Goal: Transaction & Acquisition: Purchase product/service

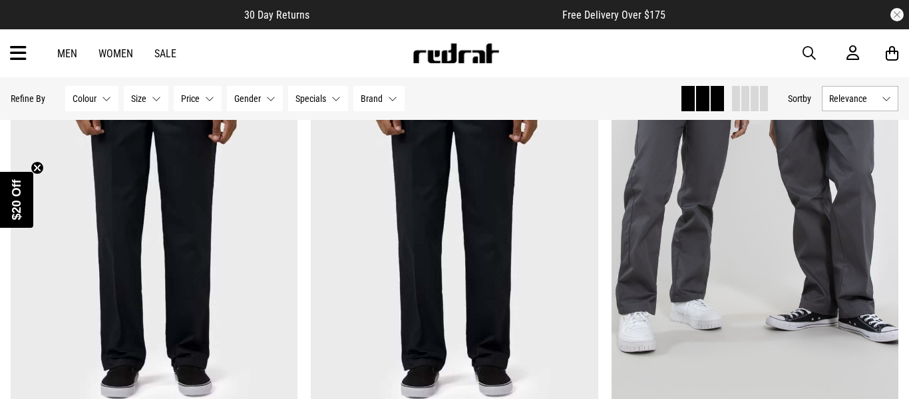
scroll to position [1729, 0]
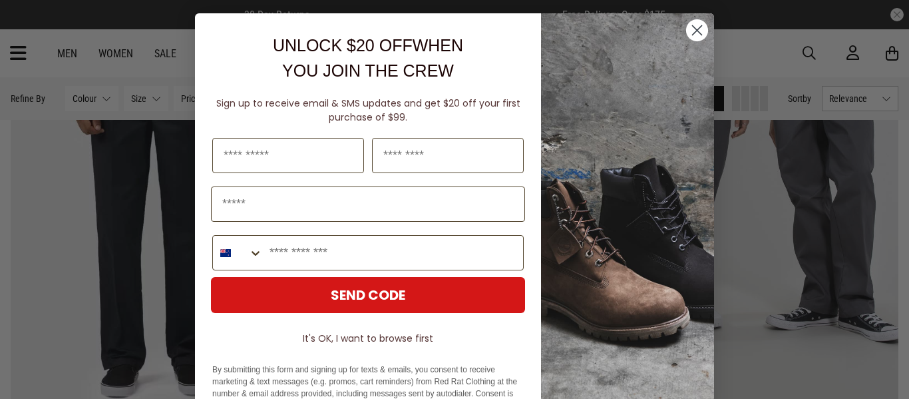
click at [698, 38] on circle "Close dialog" at bounding box center [697, 30] width 22 height 22
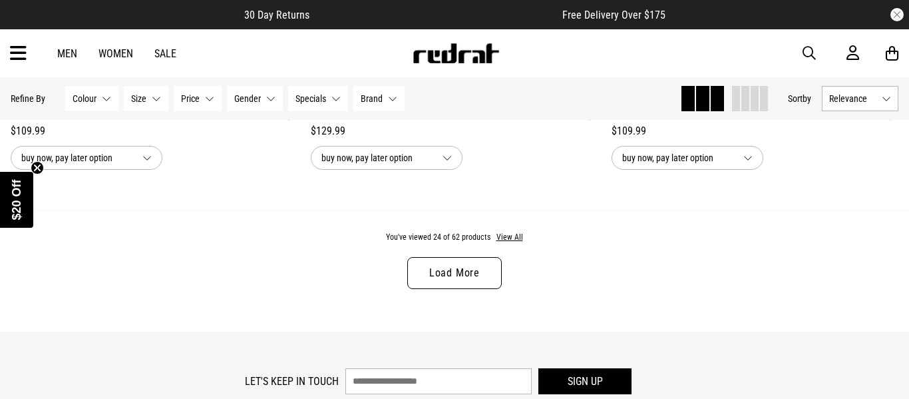
scroll to position [4050, 0]
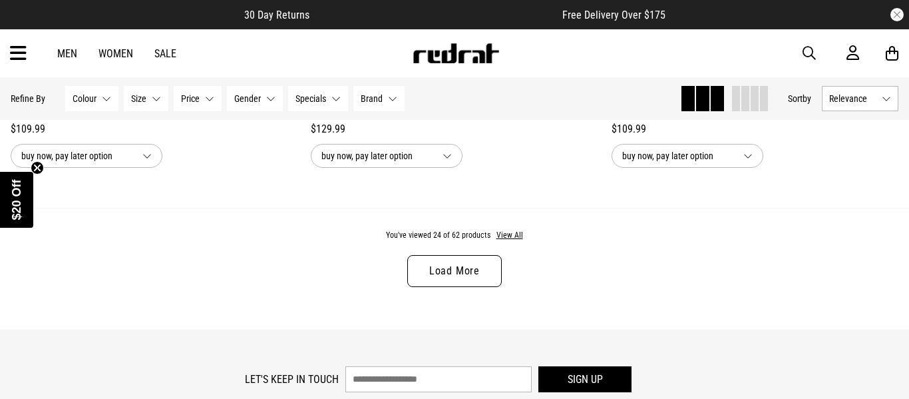
click at [459, 269] on link "Load More" at bounding box center [454, 271] width 94 height 32
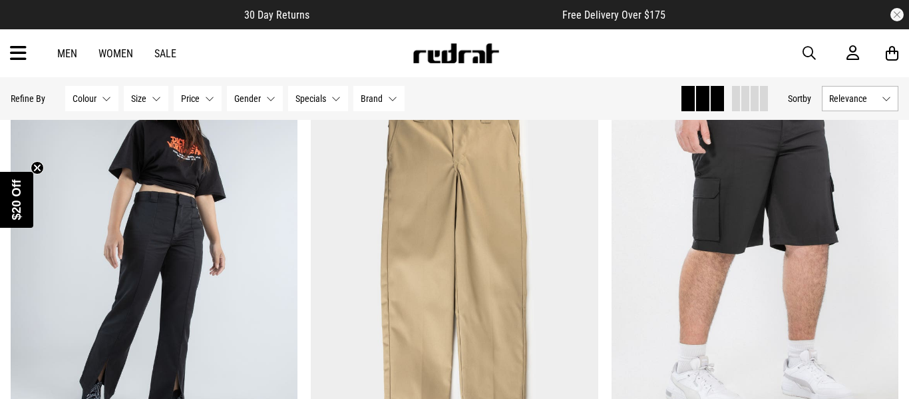
scroll to position [6194, 0]
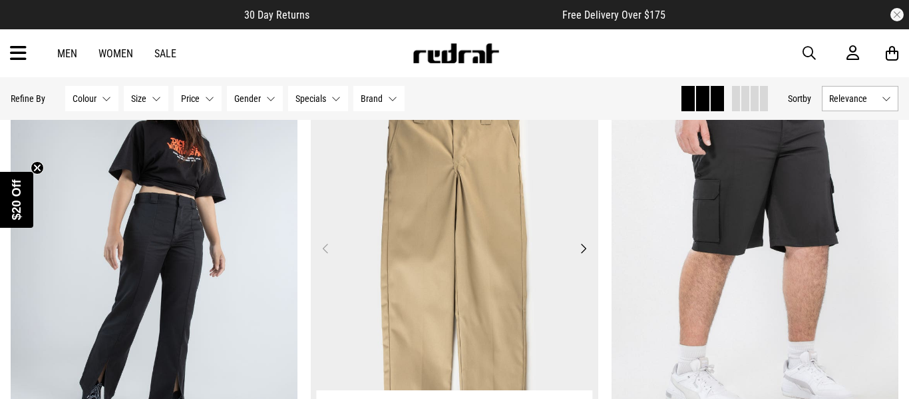
click at [512, 276] on img at bounding box center [454, 256] width 287 height 403
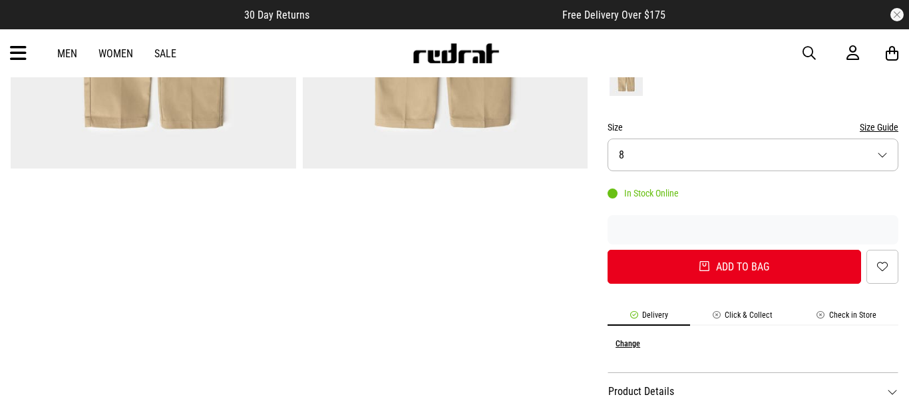
scroll to position [350, 0]
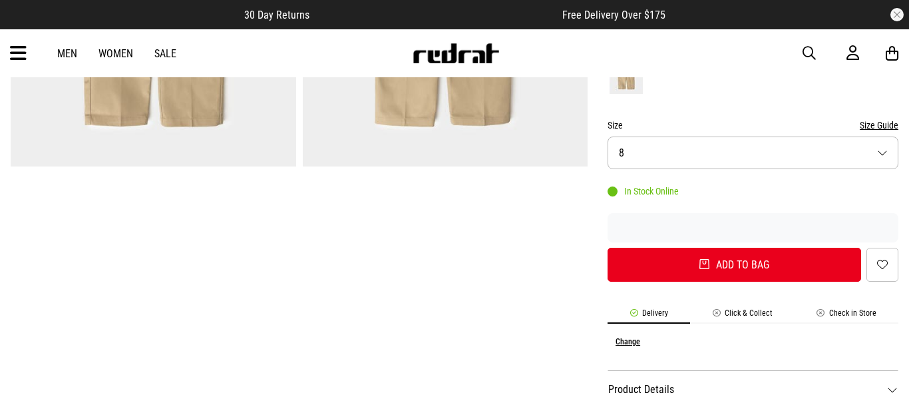
click at [884, 155] on button "Size 8" at bounding box center [753, 152] width 291 height 33
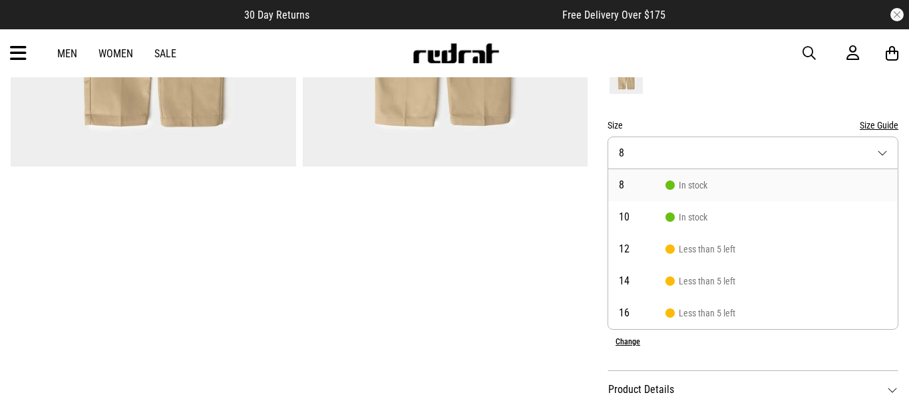
click at [780, 89] on div at bounding box center [753, 71] width 291 height 49
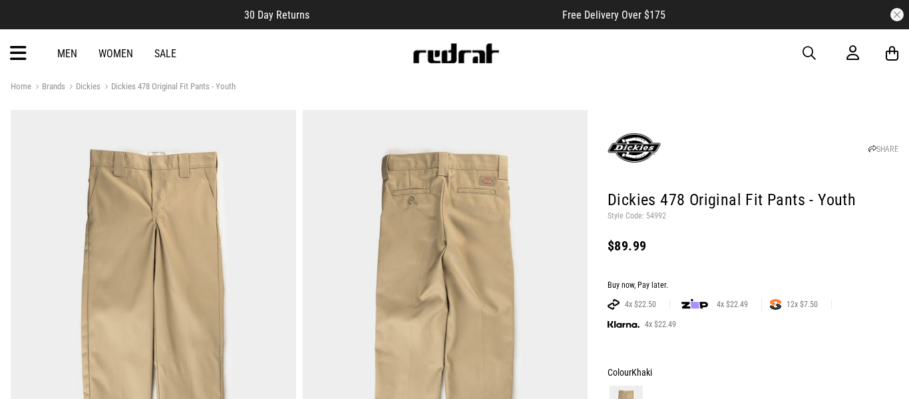
scroll to position [0, 0]
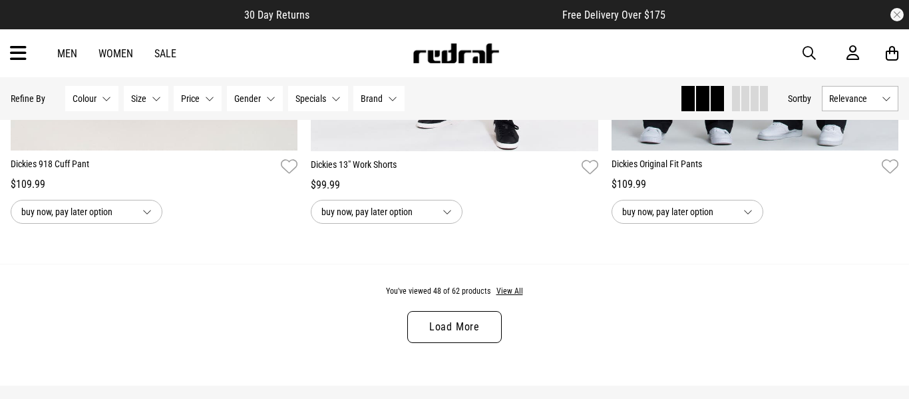
scroll to position [4082, 0]
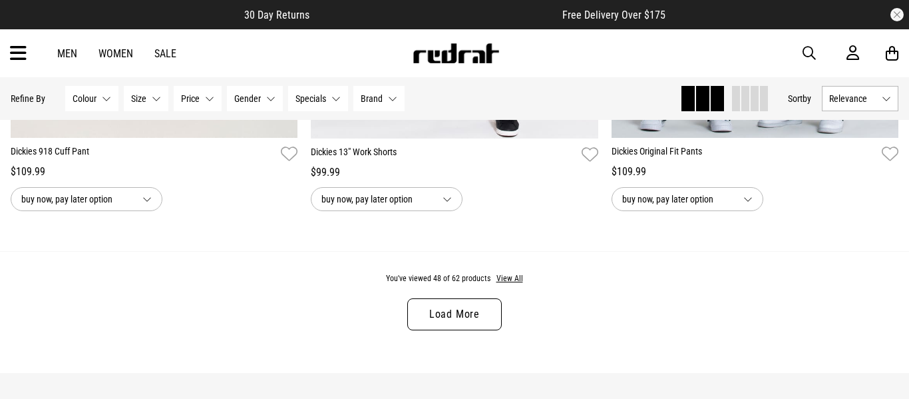
click at [447, 316] on link "Load More" at bounding box center [454, 314] width 94 height 32
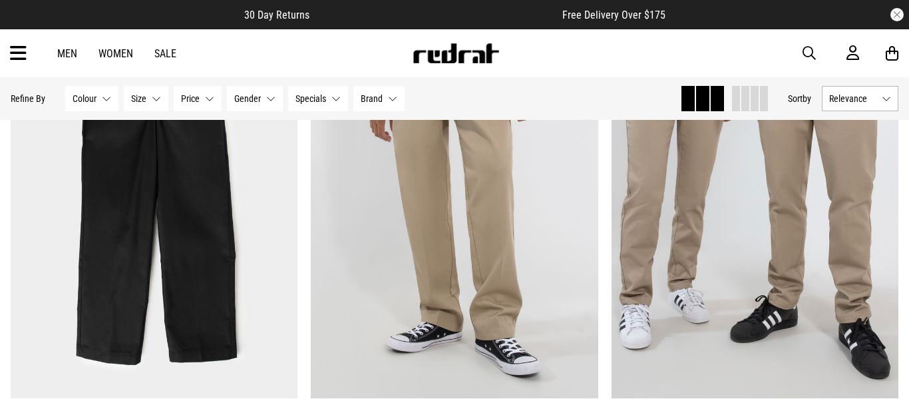
scroll to position [4827, 0]
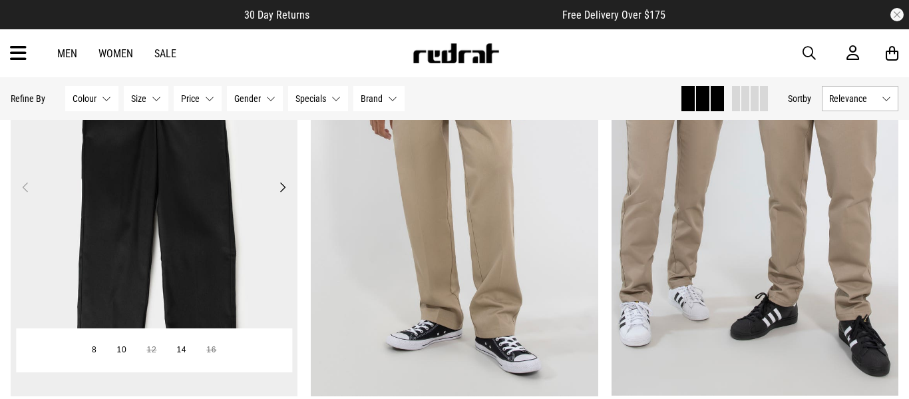
click at [184, 174] on img at bounding box center [154, 194] width 287 height 403
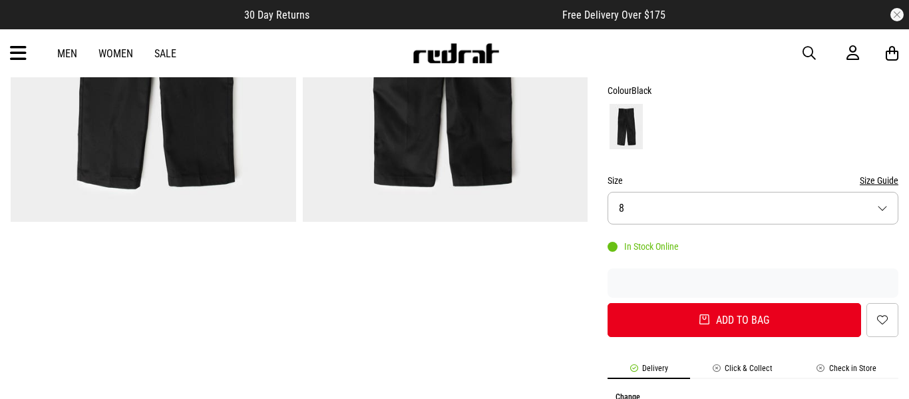
scroll to position [297, 0]
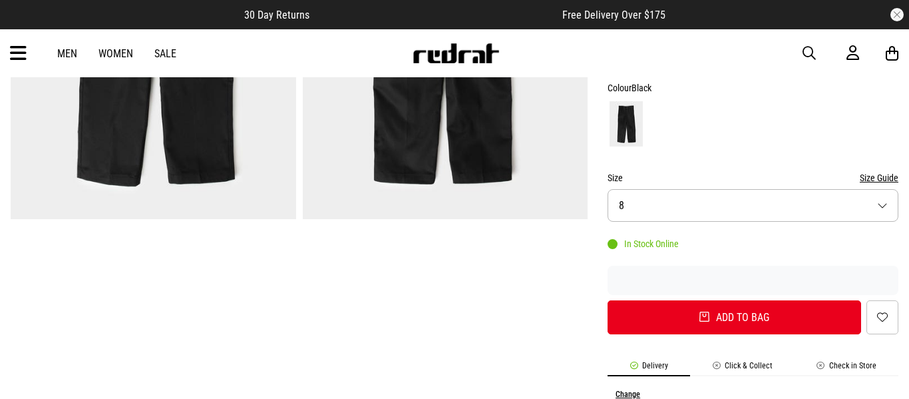
click at [880, 210] on button "Size 8" at bounding box center [753, 205] width 291 height 33
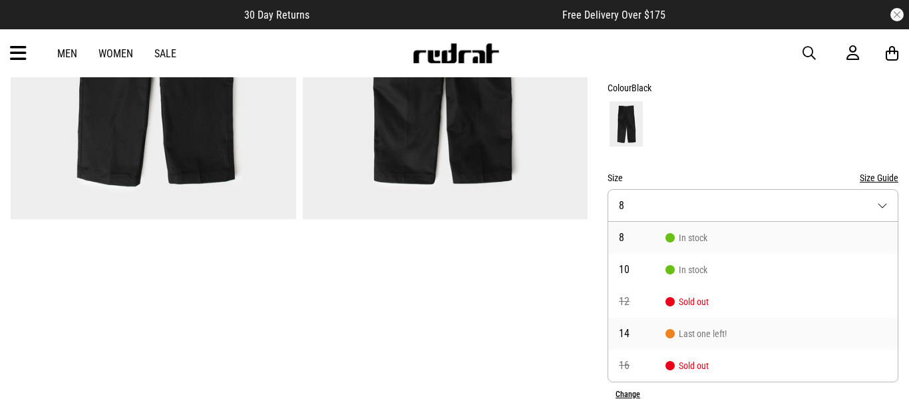
click at [710, 332] on span "Last one left!" at bounding box center [695, 333] width 61 height 11
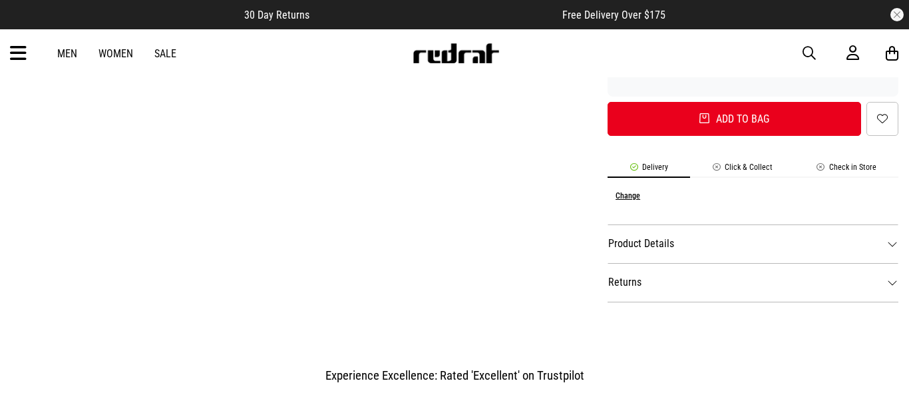
scroll to position [498, 0]
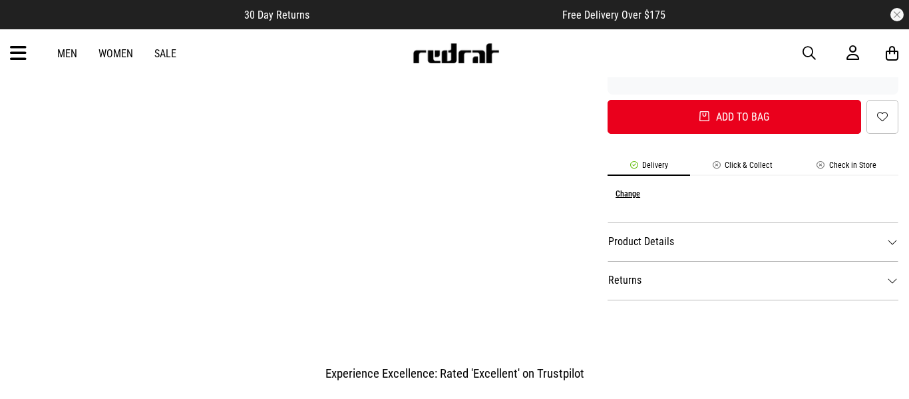
click at [832, 166] on li "Check in Store" at bounding box center [847, 167] width 104 height 15
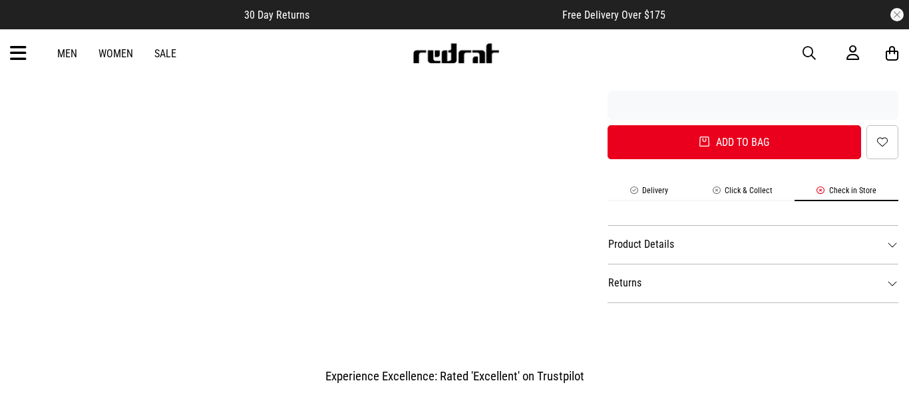
scroll to position [460, 0]
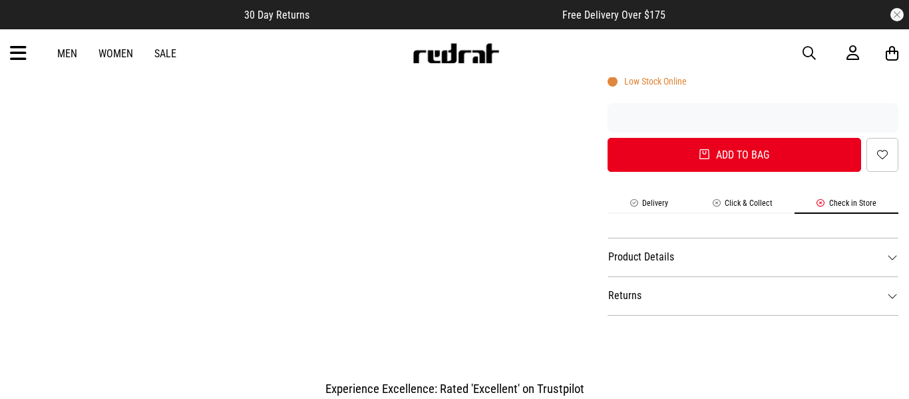
click at [823, 208] on li "Check in Store" at bounding box center [847, 205] width 104 height 15
click at [835, 204] on li "Check in Store" at bounding box center [847, 205] width 104 height 15
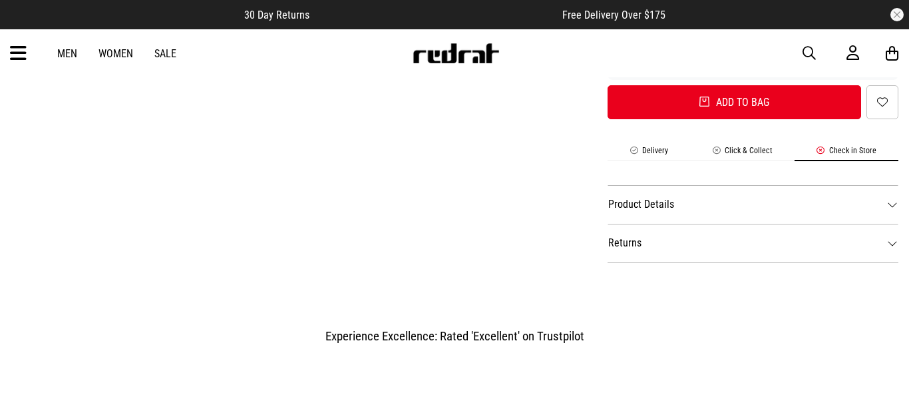
scroll to position [514, 0]
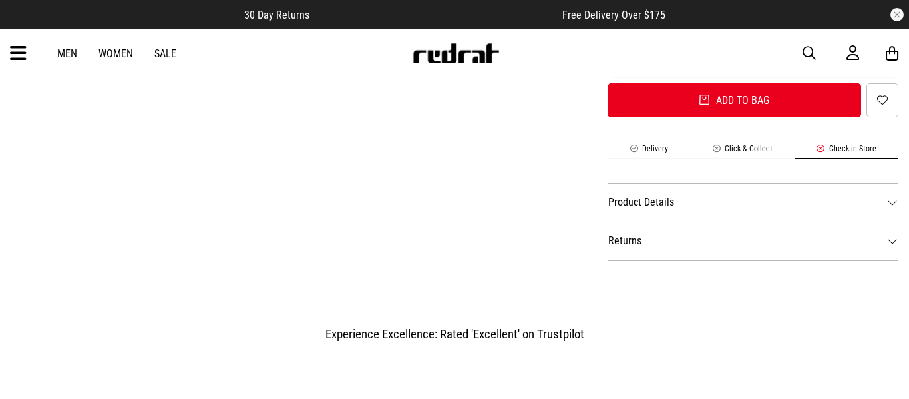
click at [759, 149] on li "Click & Collect" at bounding box center [742, 151] width 104 height 15
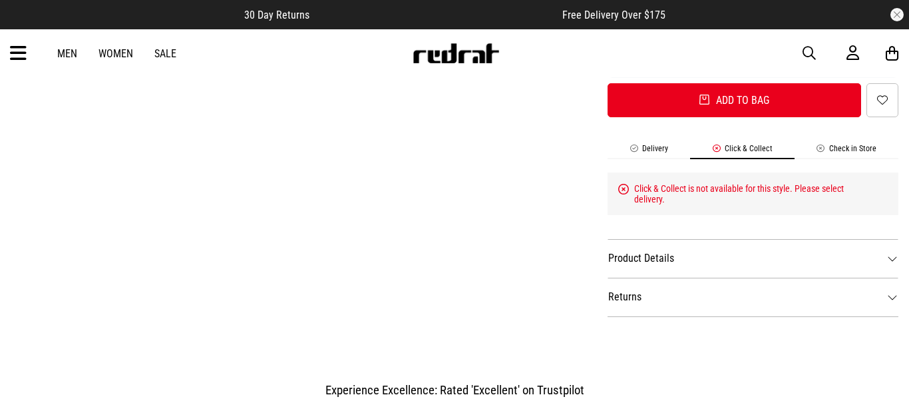
click at [650, 151] on li "Delivery" at bounding box center [649, 151] width 83 height 15
click at [637, 148] on li "Delivery" at bounding box center [649, 151] width 83 height 15
click at [648, 144] on li "Delivery" at bounding box center [649, 151] width 83 height 15
click at [624, 191] on icon at bounding box center [623, 189] width 11 height 13
click at [862, 149] on li "Check in Store" at bounding box center [847, 151] width 104 height 15
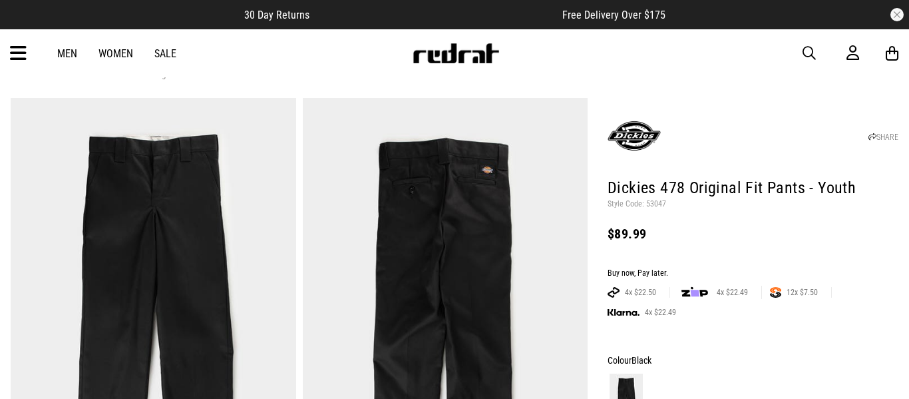
scroll to position [0, 0]
